Goal: Register for event/course

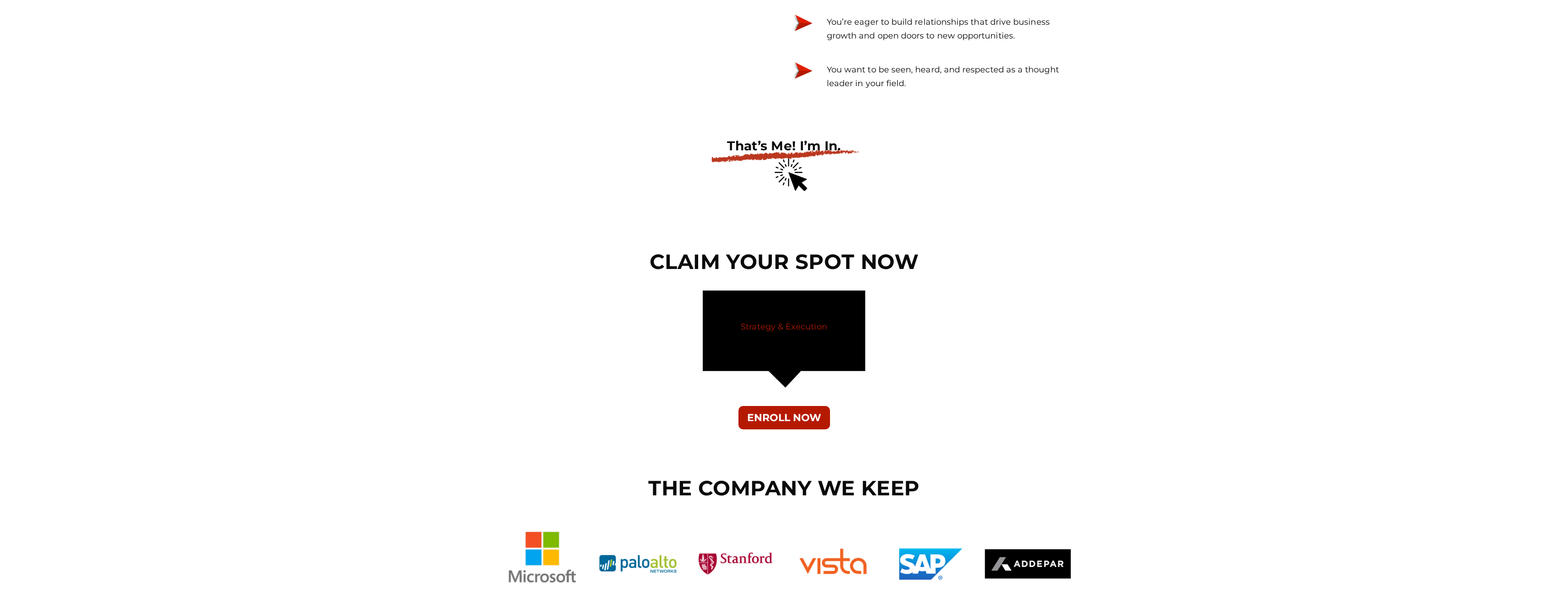
scroll to position [3343, 0]
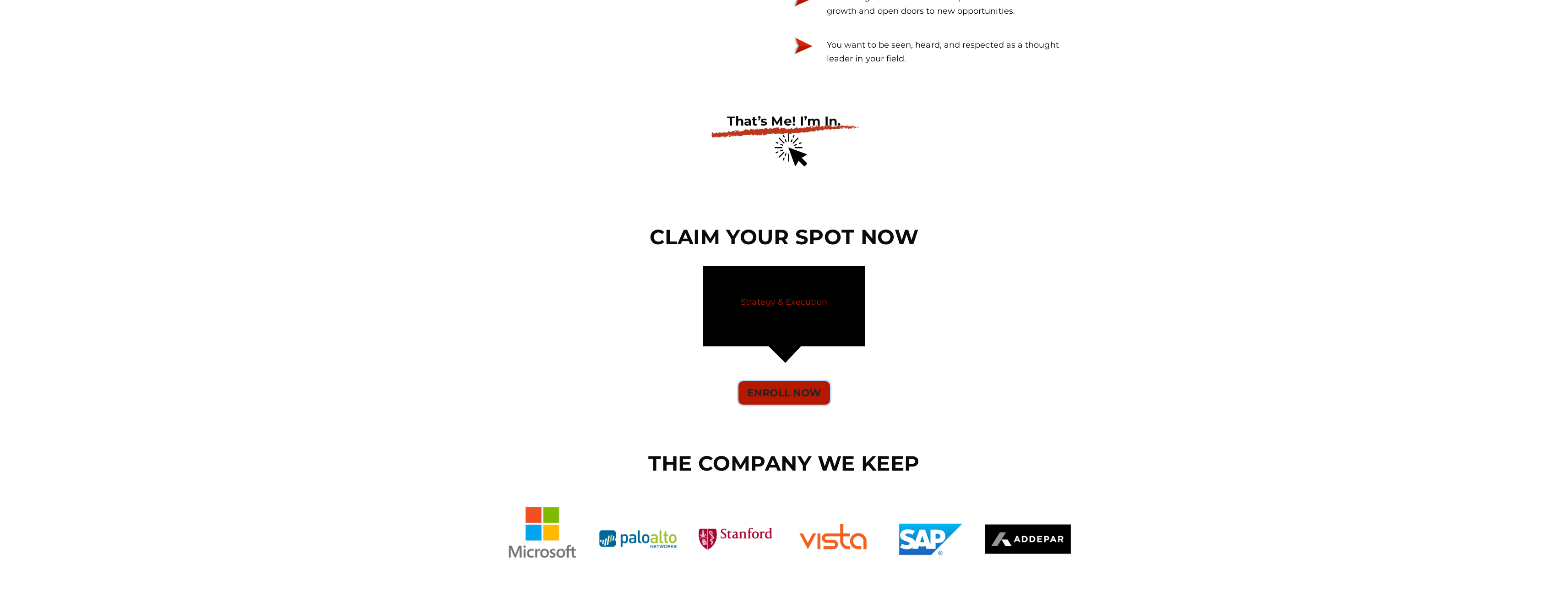
click at [796, 389] on button "ENROLL NOW" at bounding box center [784, 393] width 91 height 23
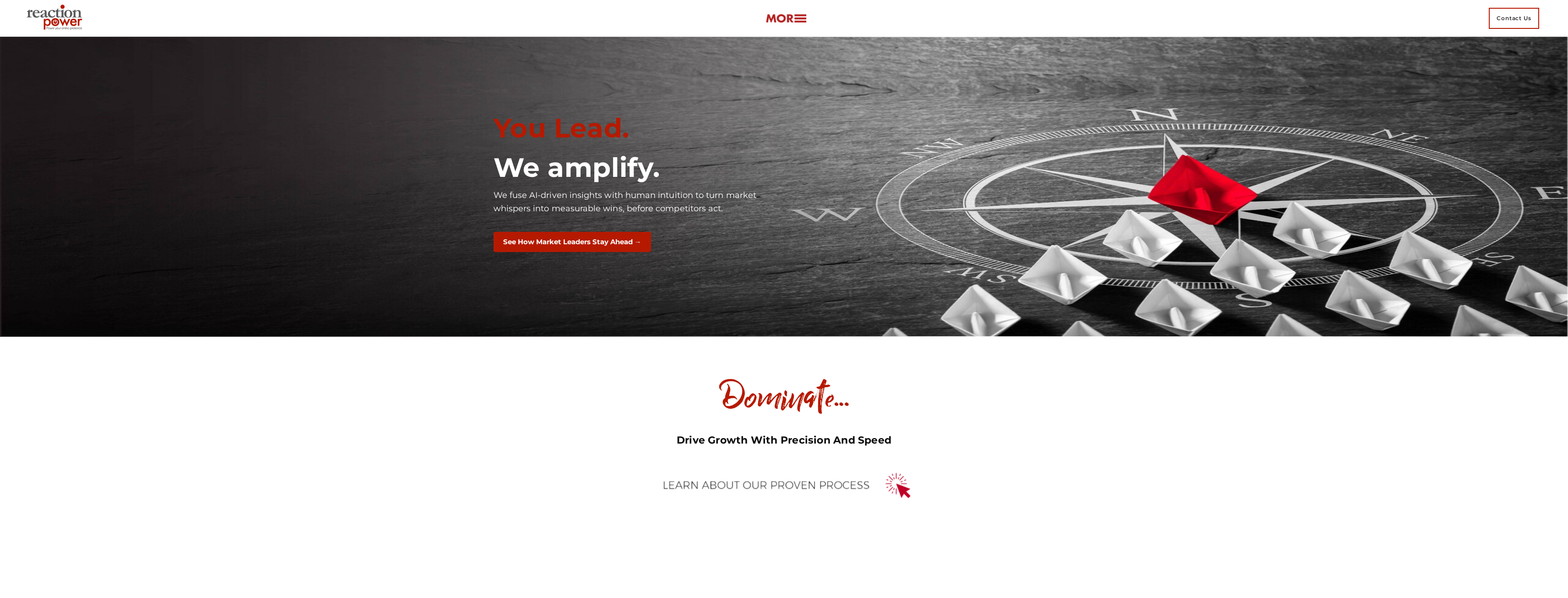
click at [794, 27] on div "Contact Us" at bounding box center [784, 18] width 1522 height 37
click at [794, 23] on img at bounding box center [786, 18] width 41 height 10
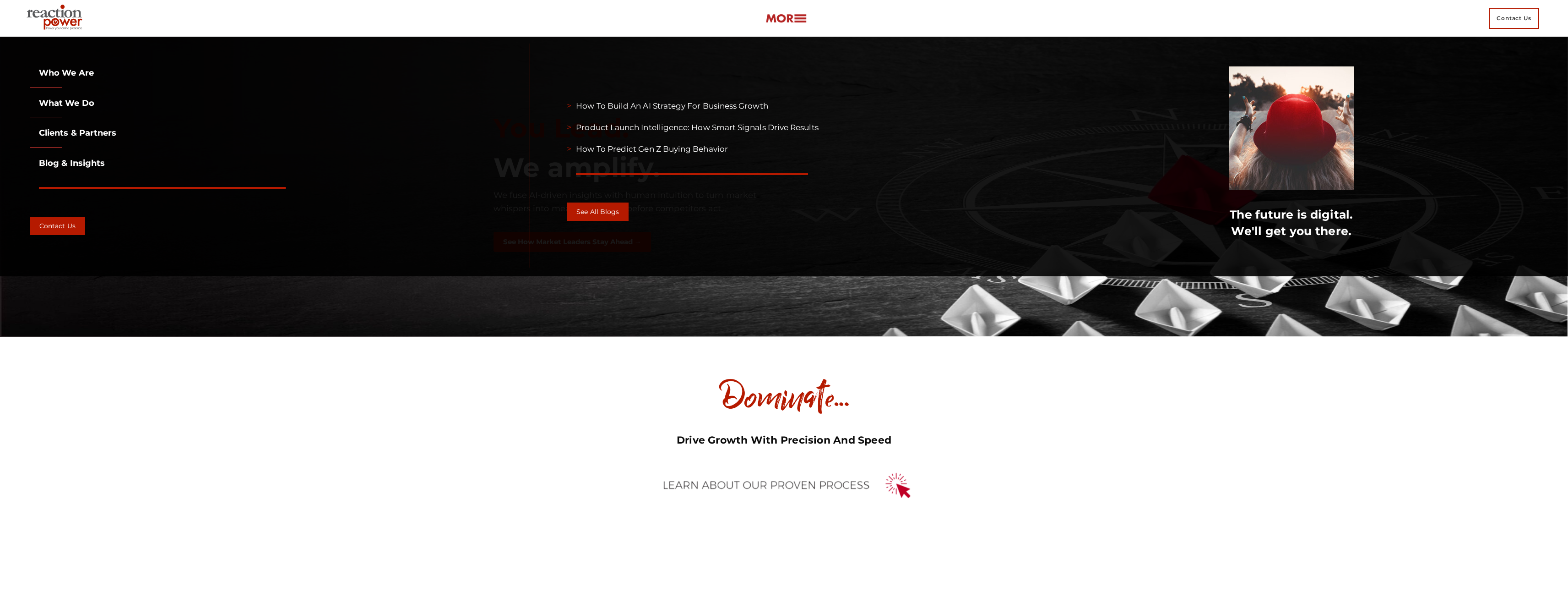
click at [78, 132] on link "Clients & partners" at bounding box center [73, 133] width 86 height 10
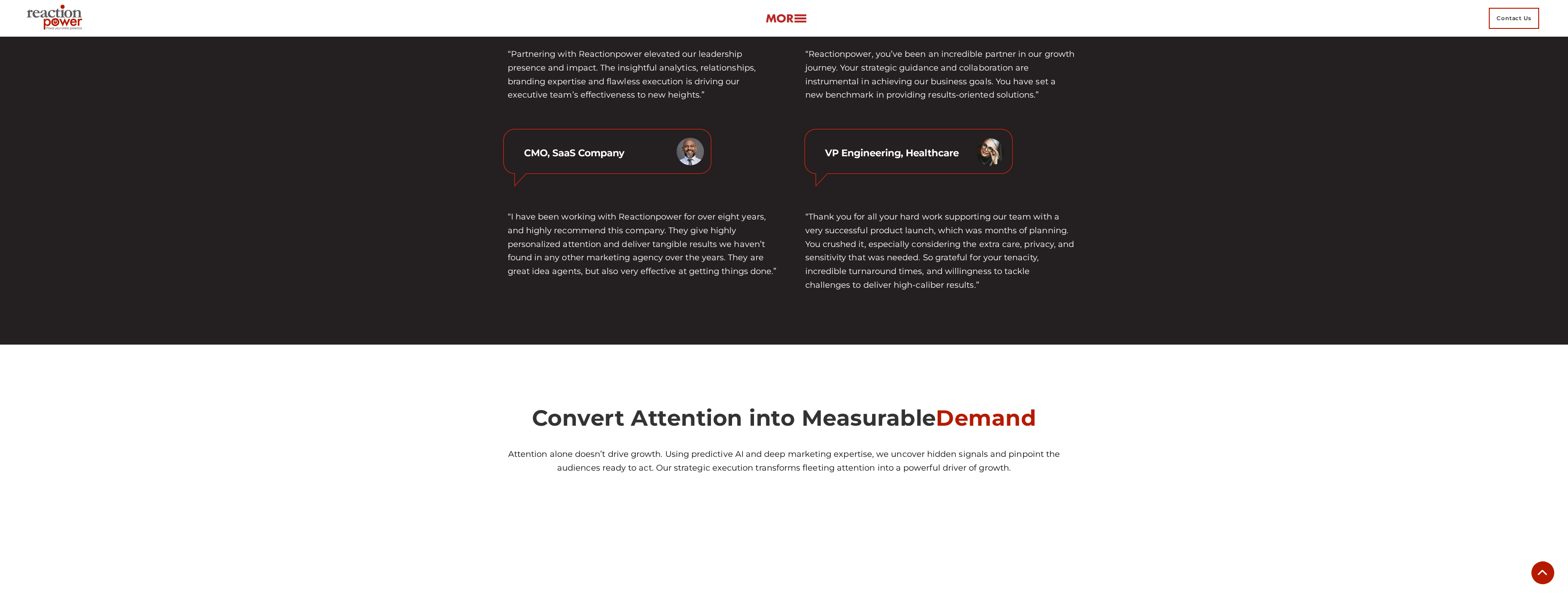
scroll to position [3497, 0]
